Goal: Find specific page/section: Find specific page/section

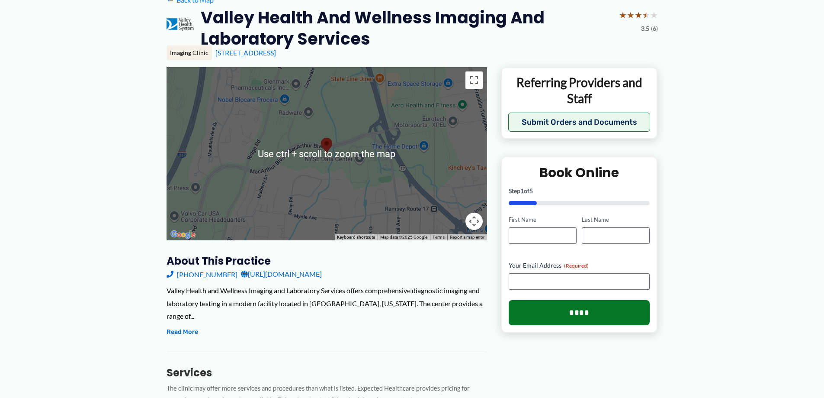
scroll to position [87, 0]
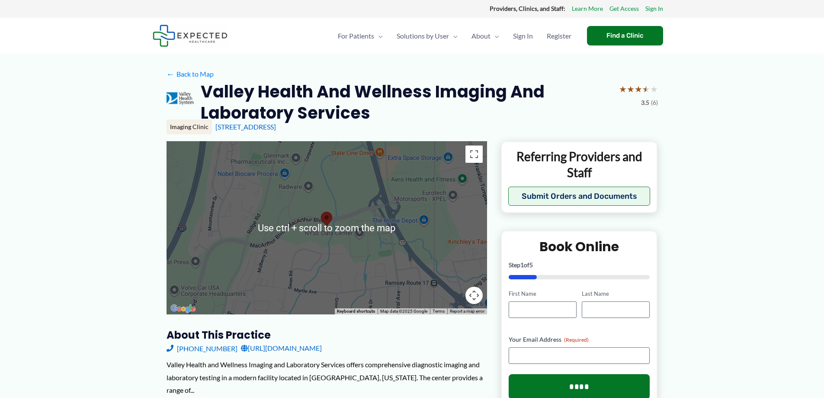
scroll to position [0, 0]
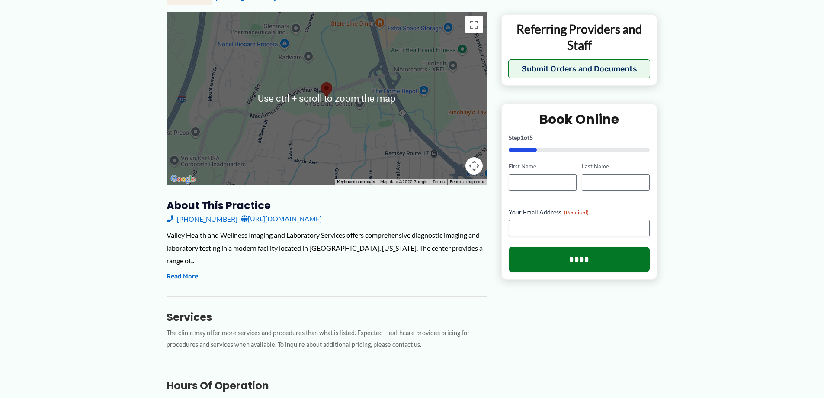
scroll to position [173, 0]
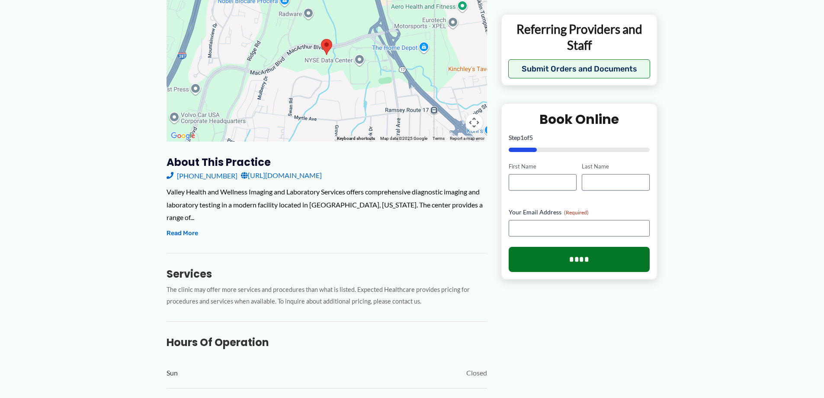
click at [419, 231] on div "About this practice [PHONE_NUMBER] [URL][DOMAIN_NAME] Valley Health and Wellnes…" at bounding box center [327, 364] width 321 height 418
click at [177, 228] on button "Read More" at bounding box center [183, 233] width 32 height 10
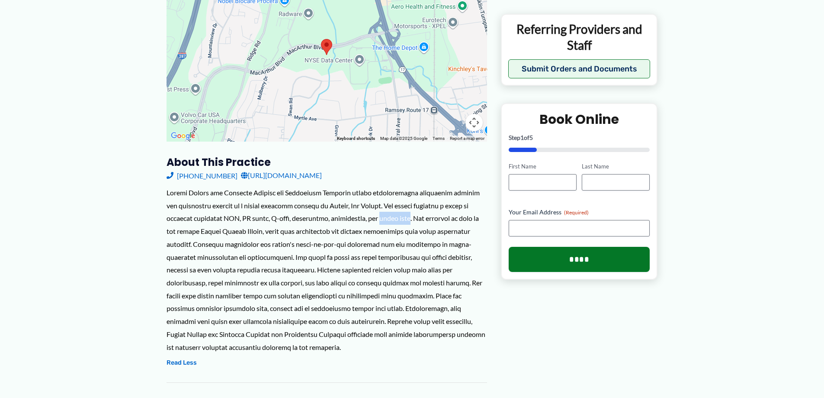
drag, startPoint x: 384, startPoint y: 219, endPoint x: 418, endPoint y: 218, distance: 34.2
click at [418, 218] on div at bounding box center [327, 269] width 321 height 167
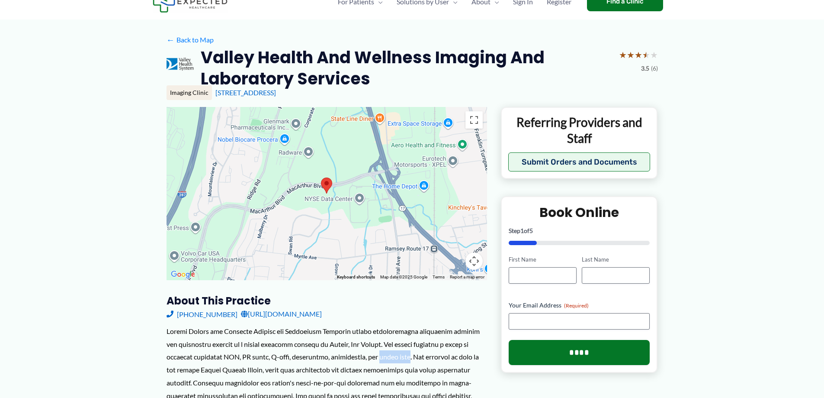
scroll to position [0, 0]
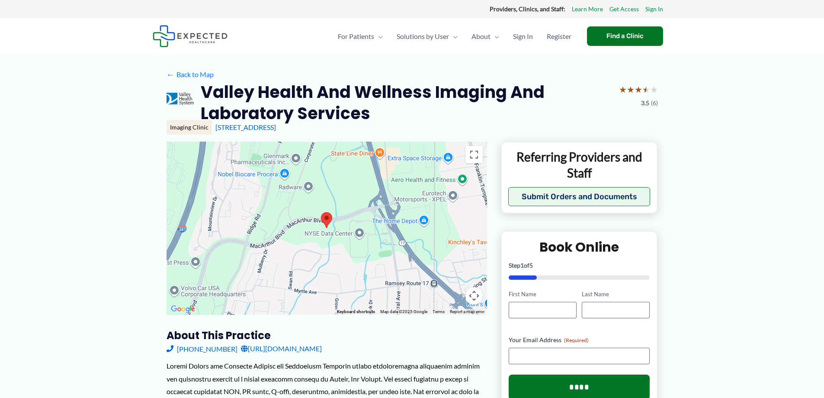
drag, startPoint x: 431, startPoint y: 112, endPoint x: 422, endPoint y: 122, distance: 13.5
click at [431, 112] on h2 "Valley Health and Wellness Imaging and Laboratory Services" at bounding box center [406, 102] width 411 height 43
click at [411, 124] on div "[STREET_ADDRESS]" at bounding box center [436, 127] width 443 height 10
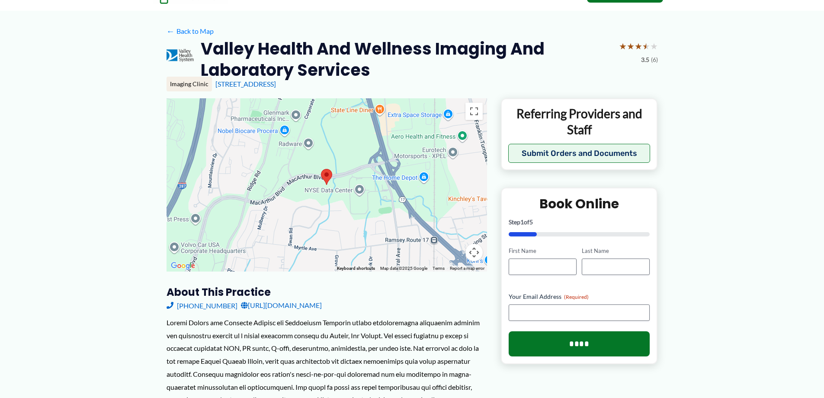
scroll to position [173, 0]
